Goal: Task Accomplishment & Management: Manage account settings

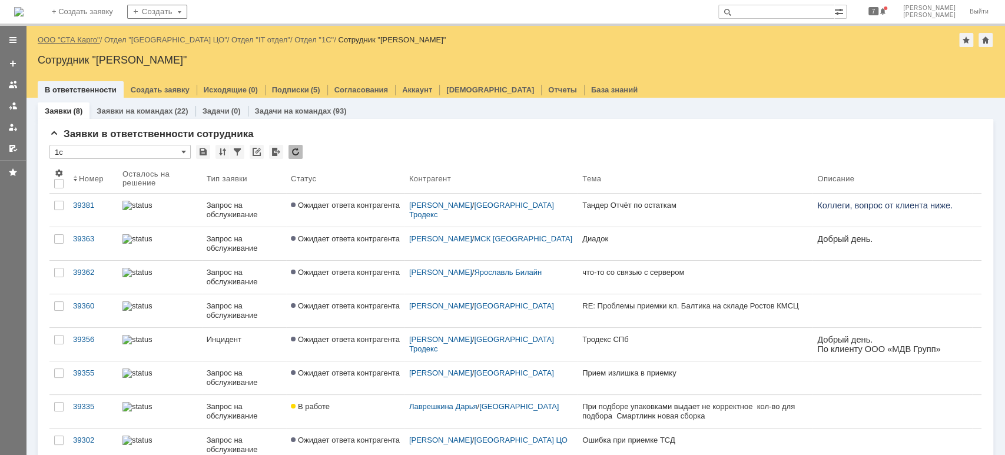
click at [73, 39] on link "ООО "СТА Карго"" at bounding box center [69, 39] width 62 height 9
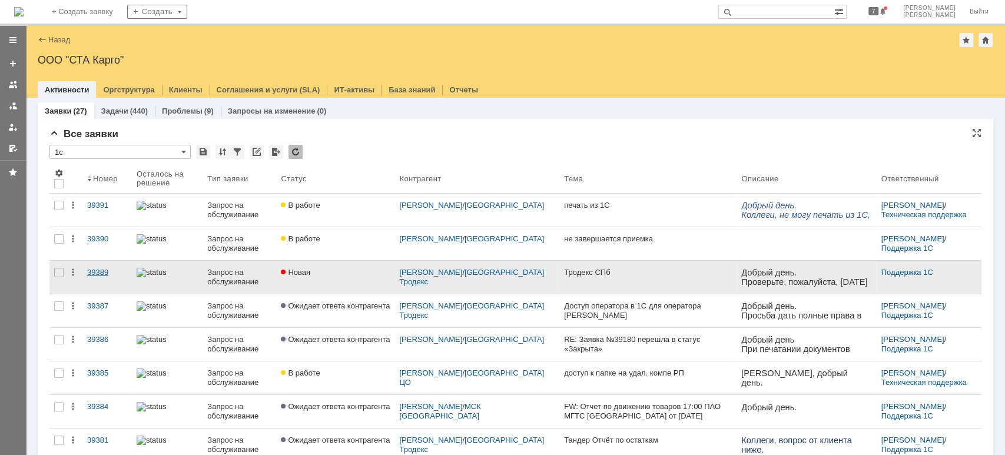
click at [92, 268] on div "39389" at bounding box center [107, 272] width 40 height 9
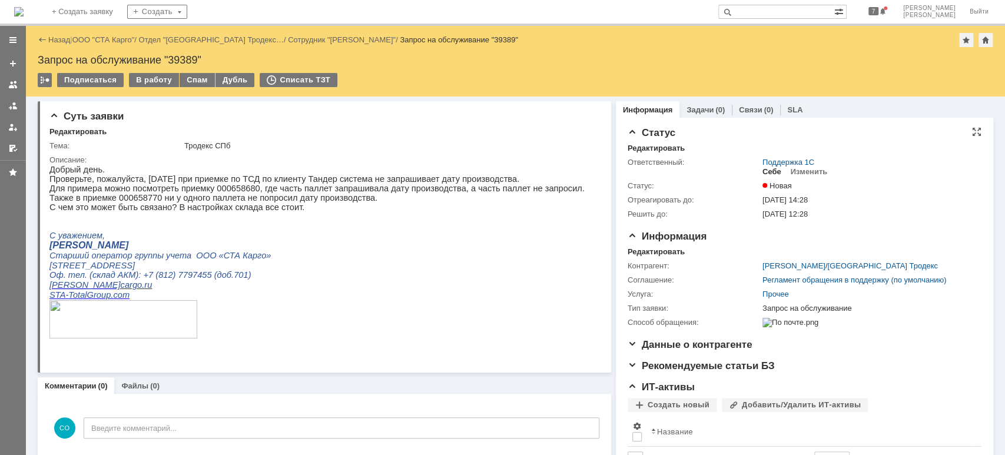
click at [767, 172] on div "Себе" at bounding box center [771, 171] width 19 height 9
click at [160, 80] on div "В работу" at bounding box center [154, 80] width 50 height 14
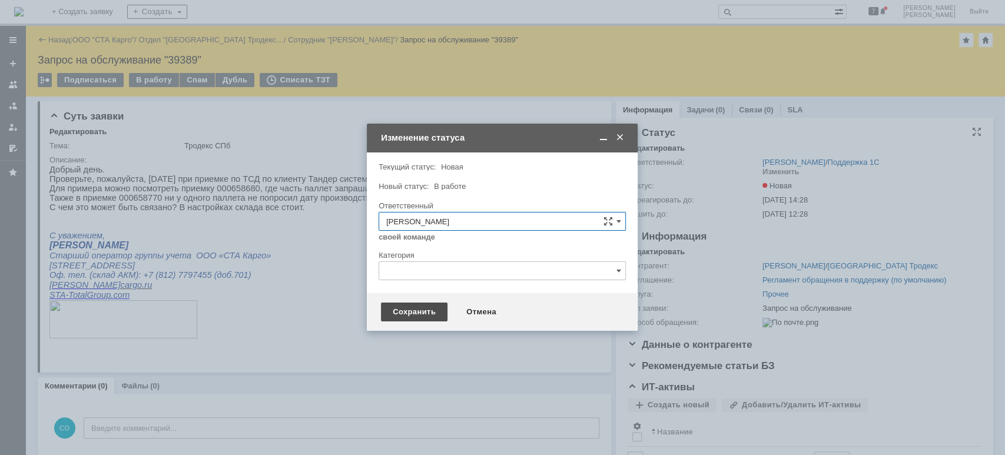
click at [419, 308] on div "Сохранить" at bounding box center [414, 312] width 67 height 19
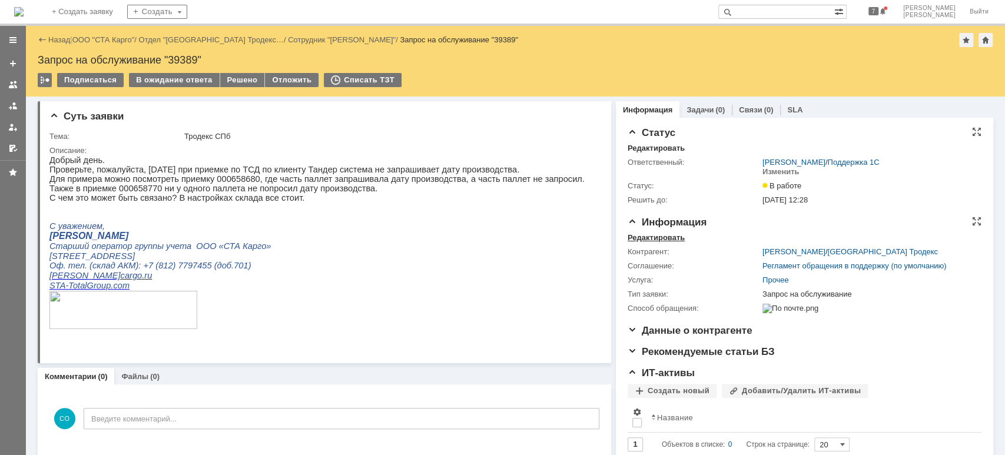
click at [662, 235] on div "Редактировать" at bounding box center [655, 237] width 57 height 9
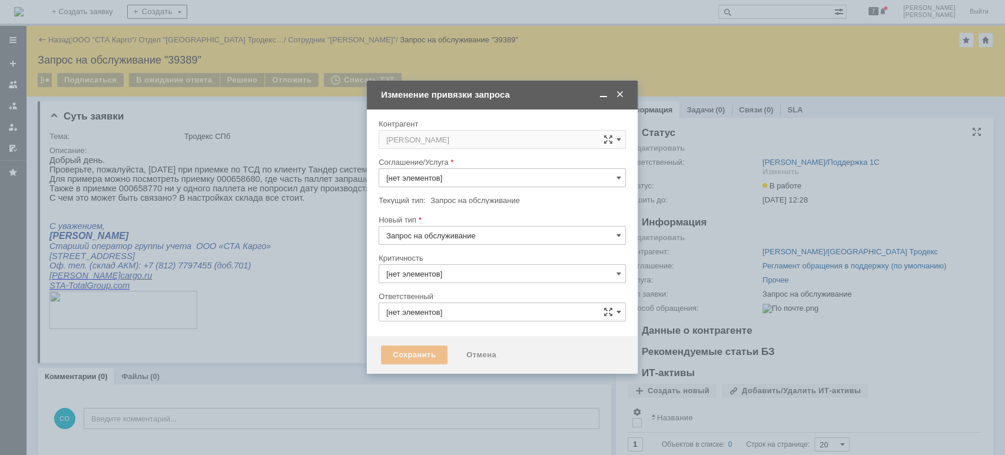
type input "3. Низкая"
type input "[PERSON_NAME]"
type input "[не указано]"
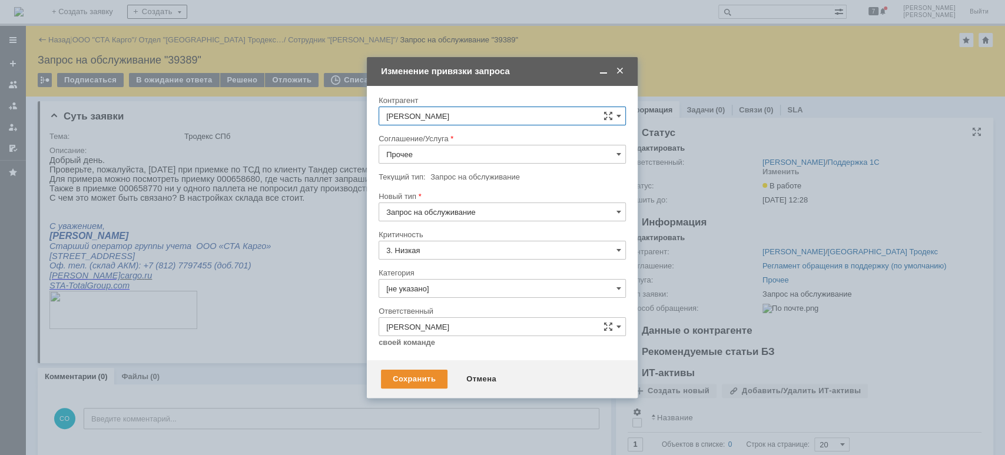
click at [452, 150] on input "Прочее" at bounding box center [501, 154] width 247 height 19
click at [474, 251] on span "WMS Приёмка" at bounding box center [502, 250] width 232 height 9
drag, startPoint x: 518, startPoint y: 153, endPoint x: 518, endPoint y: 160, distance: 7.1
click at [519, 153] on input "WMS Приёмка" at bounding box center [501, 154] width 247 height 19
drag, startPoint x: 481, startPoint y: 235, endPoint x: 480, endPoint y: 245, distance: 9.6
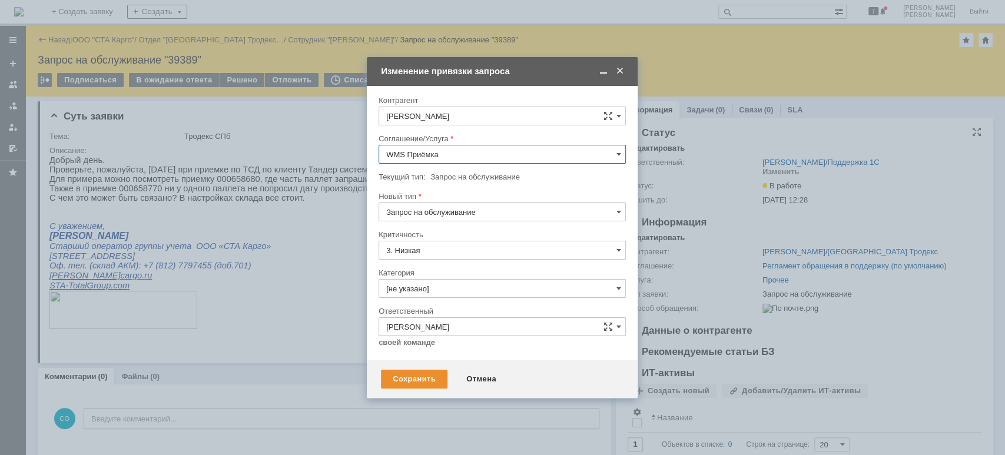
click at [481, 235] on span "WMS Приёмка ТСД" at bounding box center [502, 239] width 232 height 9
type input "WMS Приёмка ТСД"
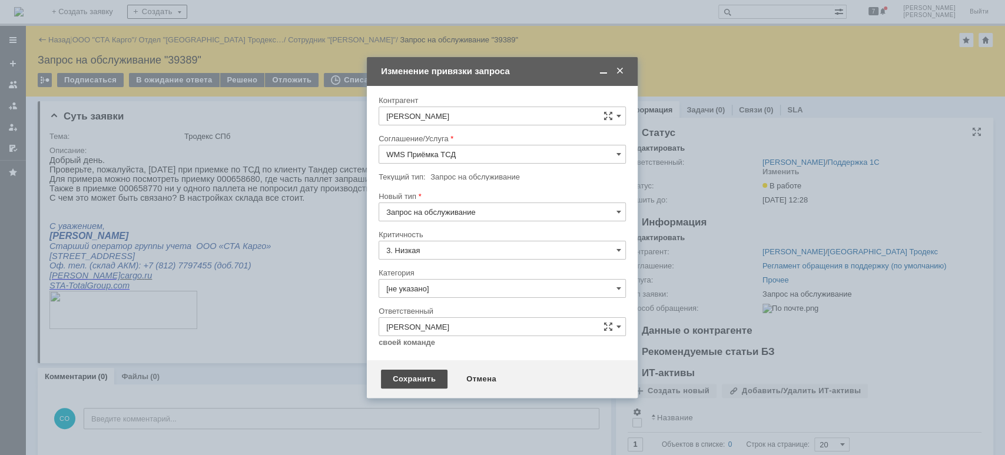
click at [420, 376] on div "Сохранить" at bounding box center [414, 379] width 67 height 19
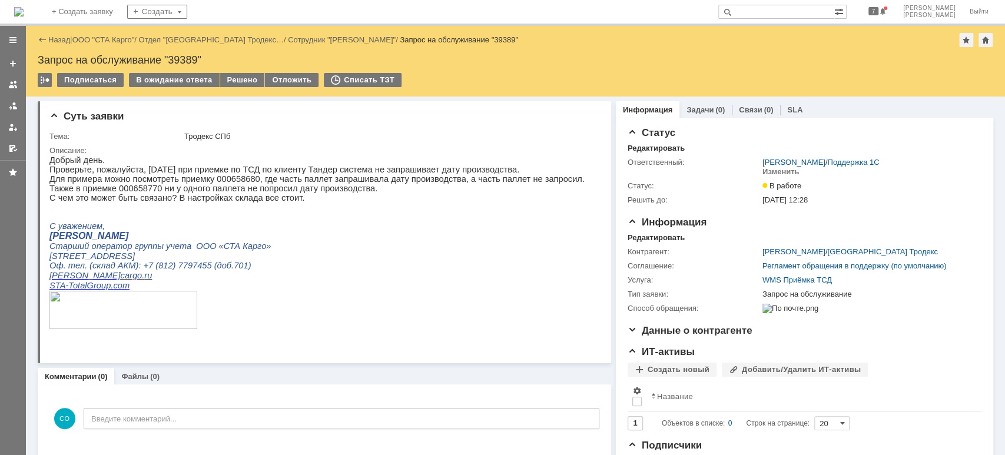
click at [114, 37] on link "ООО "СТА Карго"" at bounding box center [103, 39] width 62 height 9
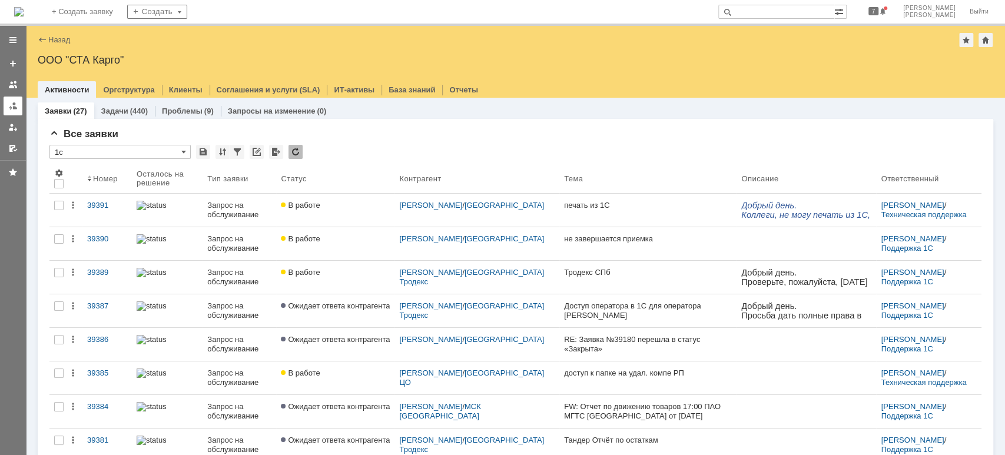
click at [16, 105] on div at bounding box center [12, 105] width 9 height 9
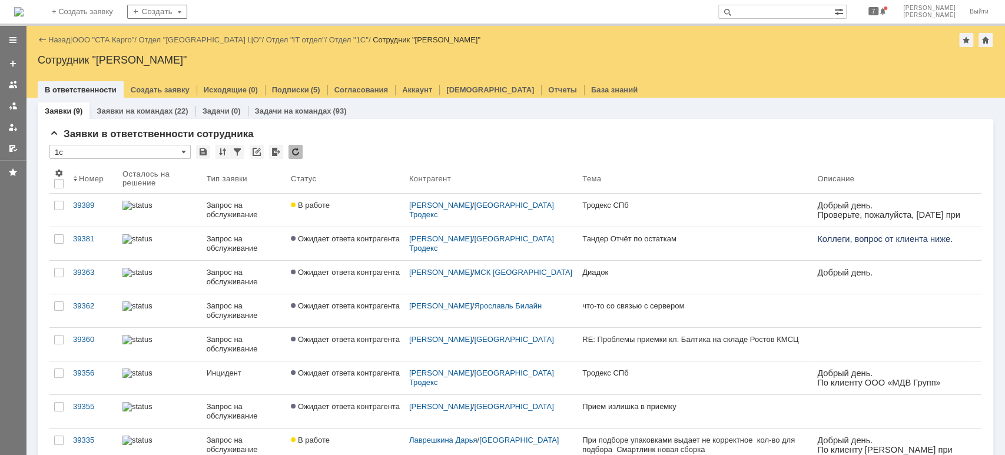
click at [241, 214] on div "Запрос на обслуживание" at bounding box center [244, 210] width 75 height 19
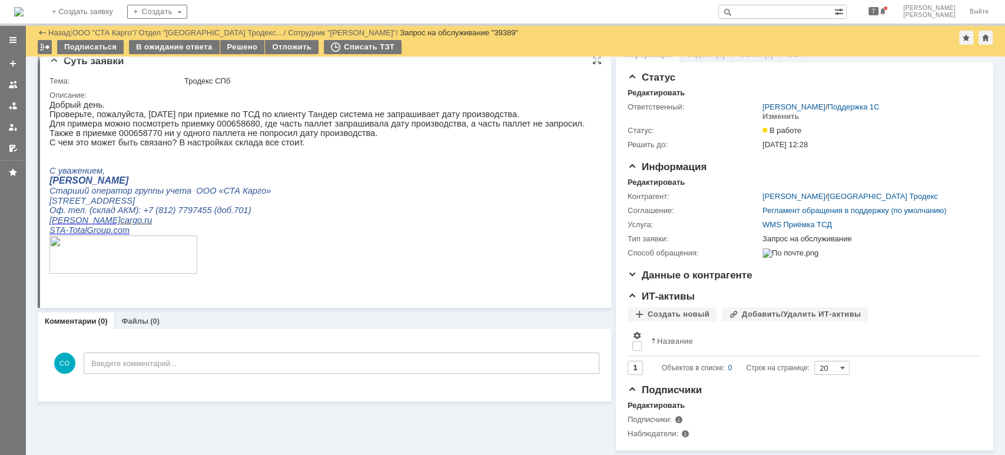
scroll to position [23, 0]
click at [9, 109] on div at bounding box center [12, 105] width 9 height 9
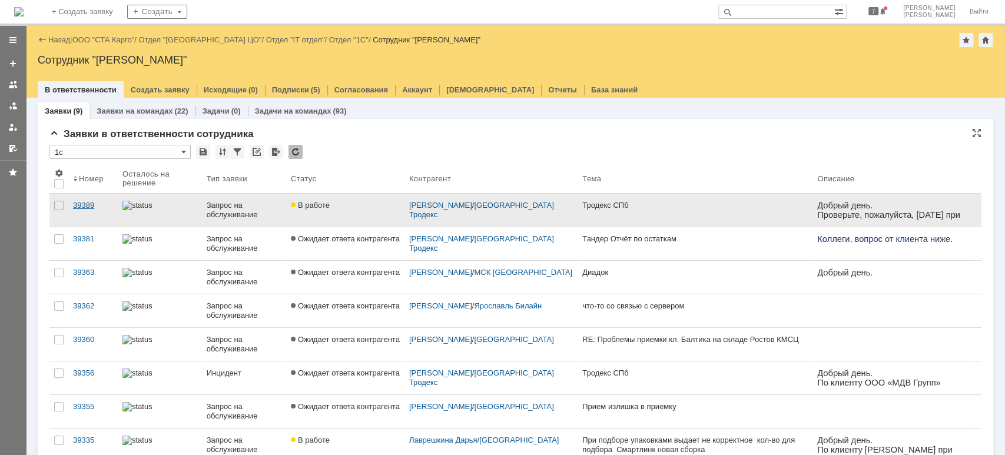
click at [73, 204] on div "39389" at bounding box center [93, 205] width 40 height 9
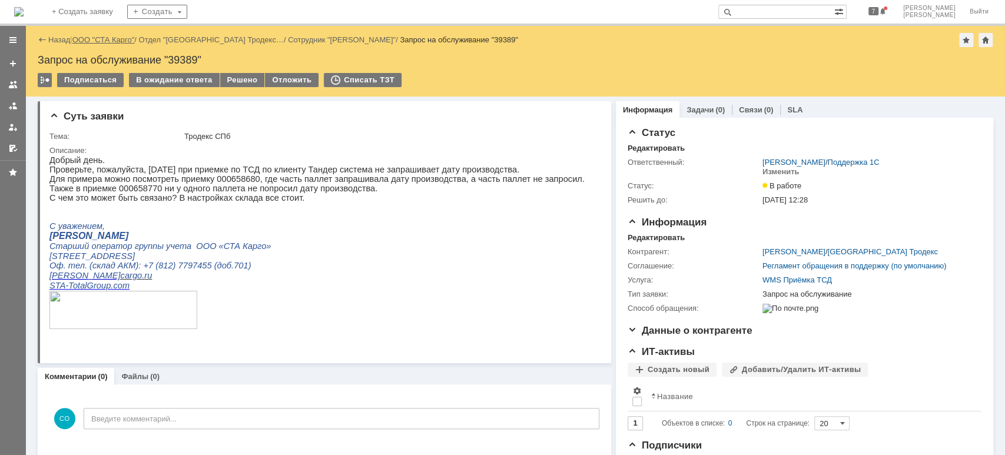
click at [108, 35] on link "ООО "СТА Карго"" at bounding box center [103, 39] width 62 height 9
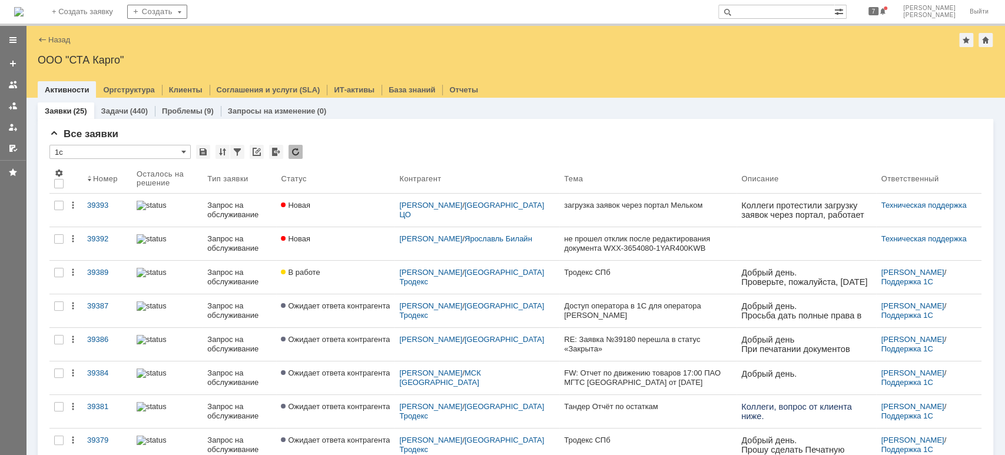
click at [97, 240] on div "39392" at bounding box center [107, 238] width 40 height 9
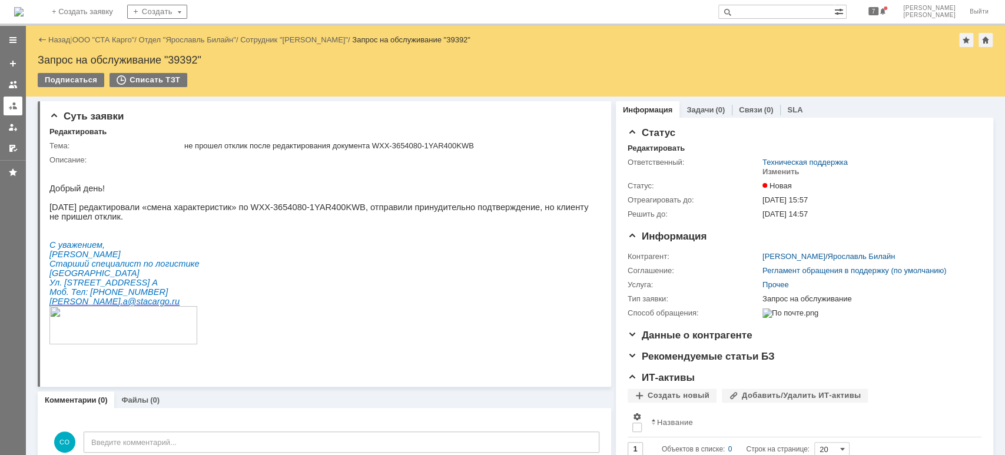
click at [17, 106] on div at bounding box center [12, 105] width 9 height 9
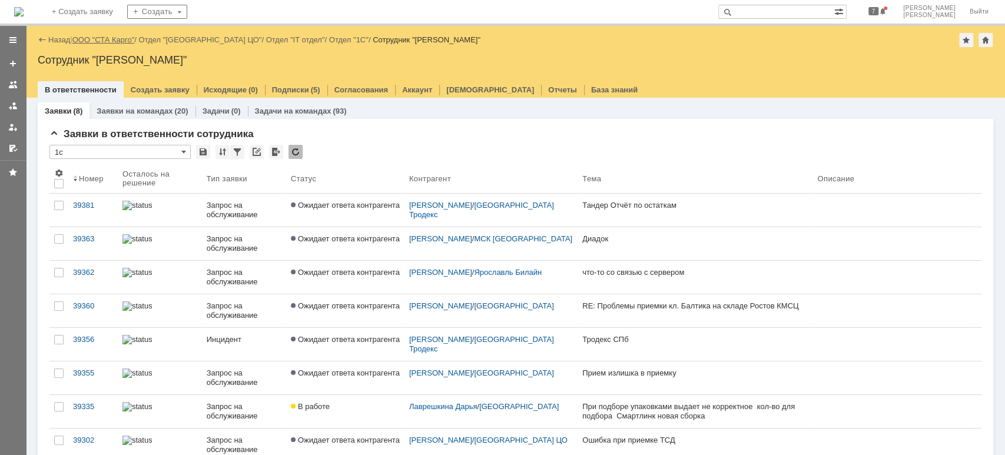
click at [113, 41] on link "ООО "СТА Карго"" at bounding box center [103, 39] width 62 height 9
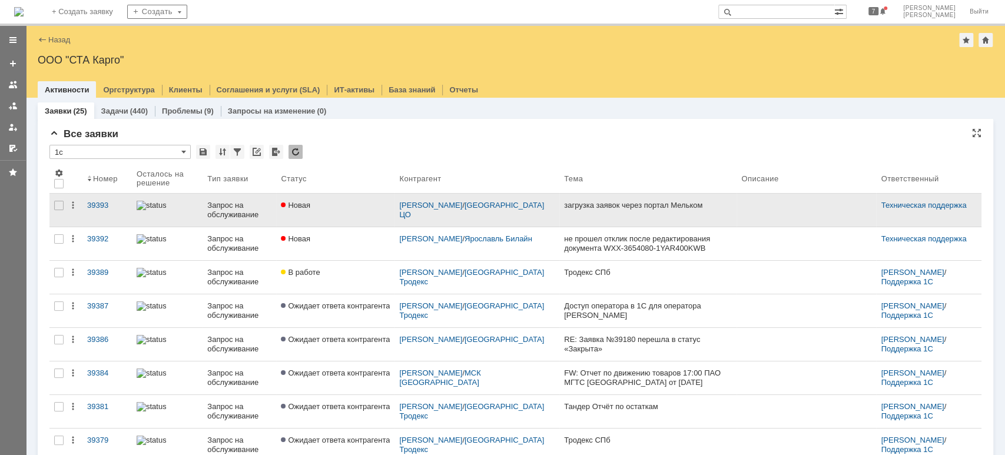
click at [256, 217] on div "Запрос на обслуживание" at bounding box center [239, 210] width 64 height 19
